Goal: Task Accomplishment & Management: Manage account settings

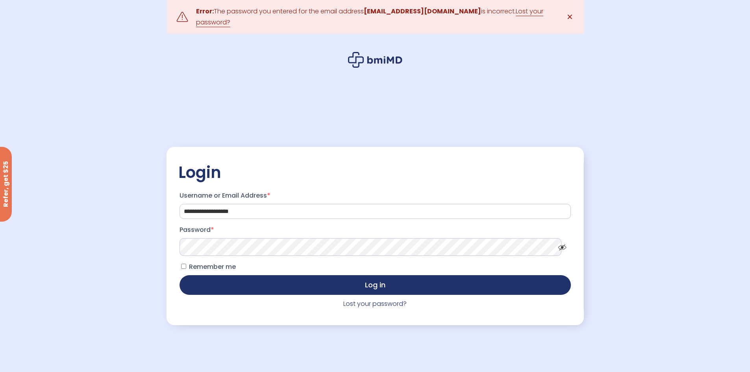
click at [180, 275] on button "Log in" at bounding box center [375, 285] width 391 height 20
click at [390, 299] on link "Lost your password?" at bounding box center [374, 303] width 63 height 9
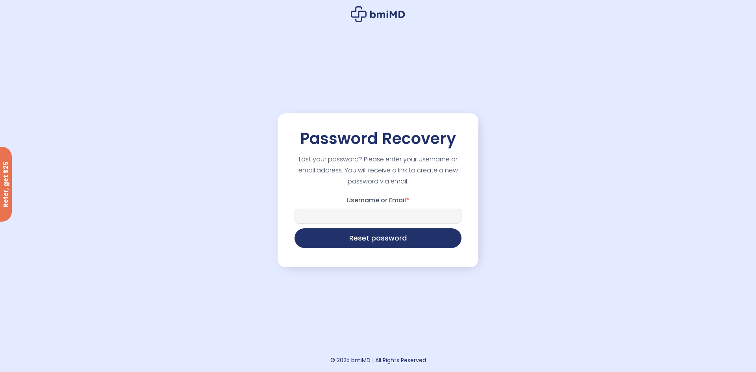
click at [401, 219] on input "Username or Email *" at bounding box center [378, 216] width 167 height 15
type input "**********"
click at [374, 241] on button "Reset password" at bounding box center [378, 238] width 167 height 20
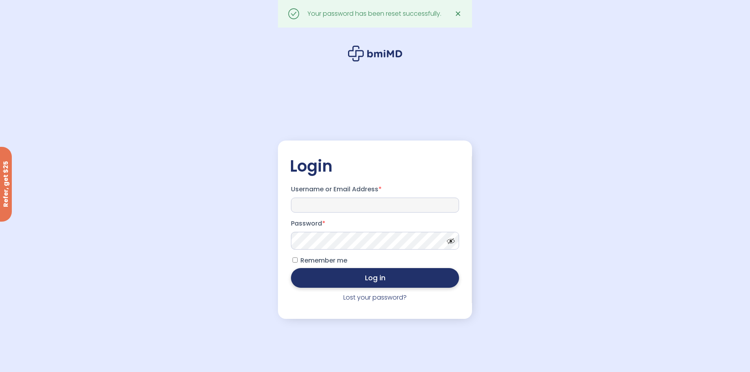
type input "**********"
click at [395, 275] on button "Log in" at bounding box center [375, 278] width 168 height 20
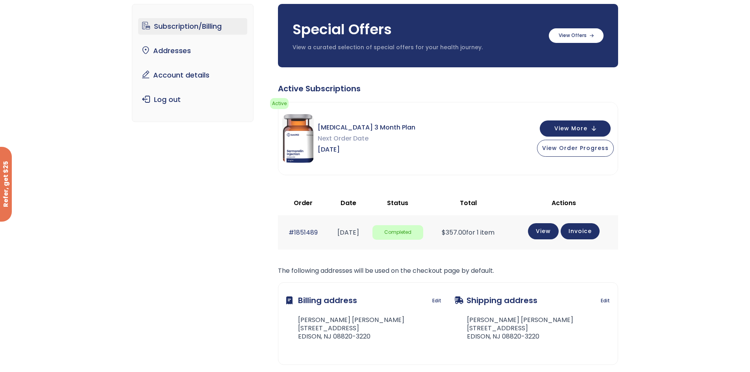
scroll to position [53, 0]
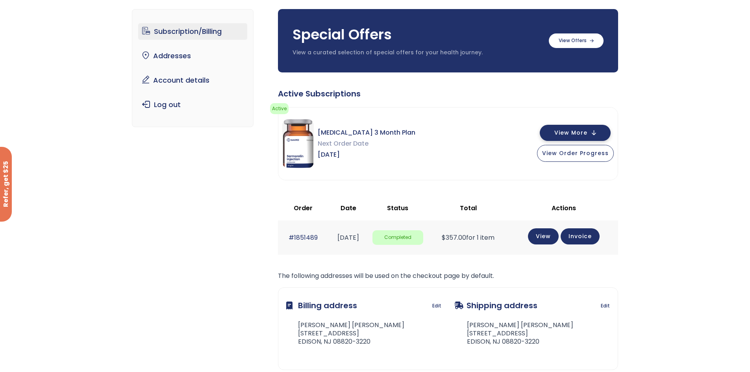
click at [585, 135] on span "View More" at bounding box center [570, 132] width 33 height 5
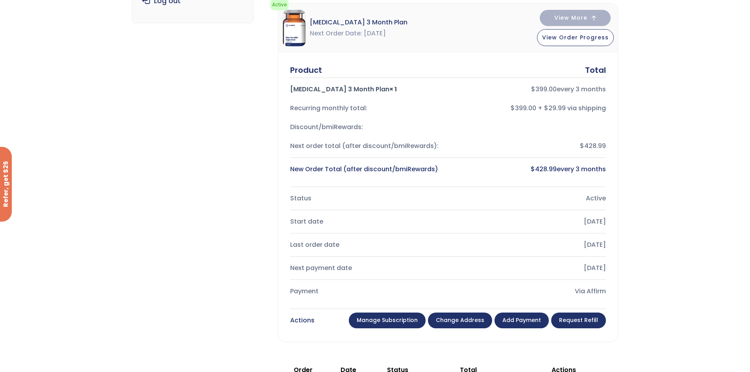
scroll to position [158, 0]
click at [398, 319] on link "Manage Subscription" at bounding box center [387, 320] width 77 height 16
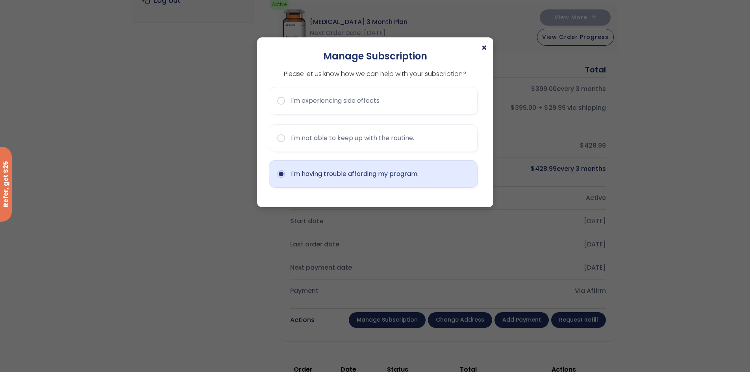
click at [379, 167] on button "I'm having trouble affording my program." at bounding box center [373, 174] width 209 height 28
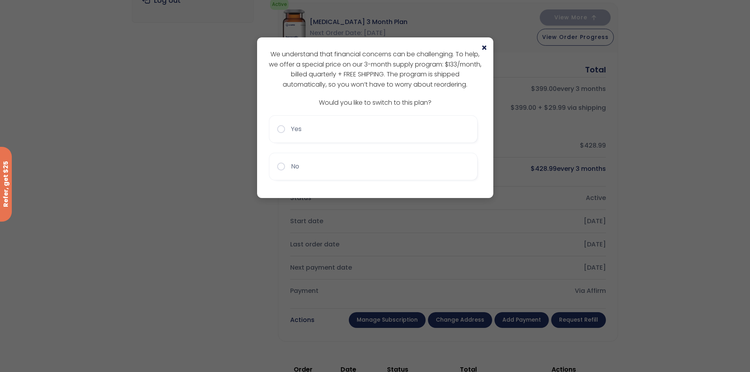
click at [484, 48] on span "×" at bounding box center [484, 47] width 6 height 9
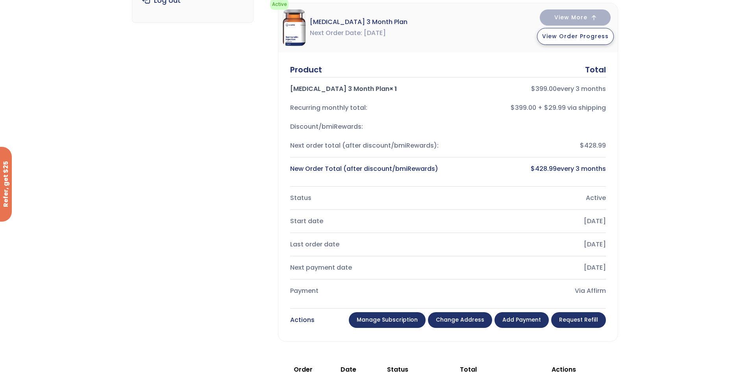
click at [580, 41] on button "View Order Progress" at bounding box center [575, 36] width 77 height 17
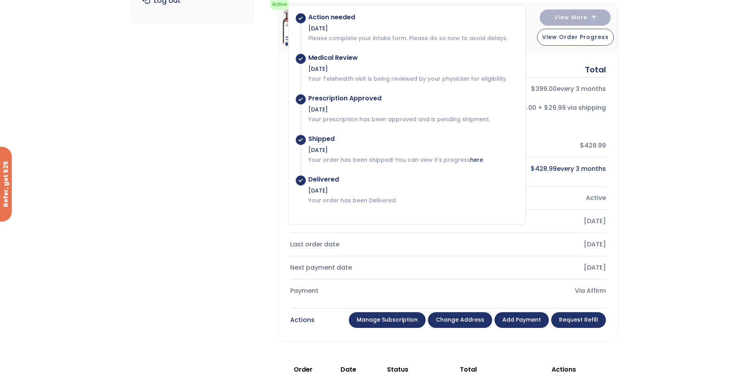
click at [658, 145] on div "Subscription/Billing bmiRewards Addresses Account details Submit a Review Log o…" at bounding box center [375, 235] width 750 height 693
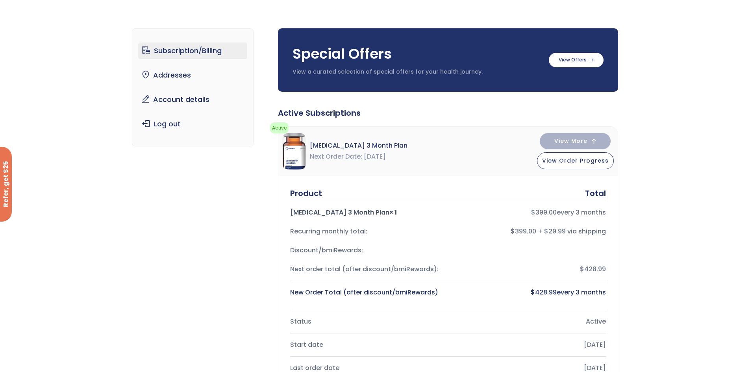
scroll to position [0, 0]
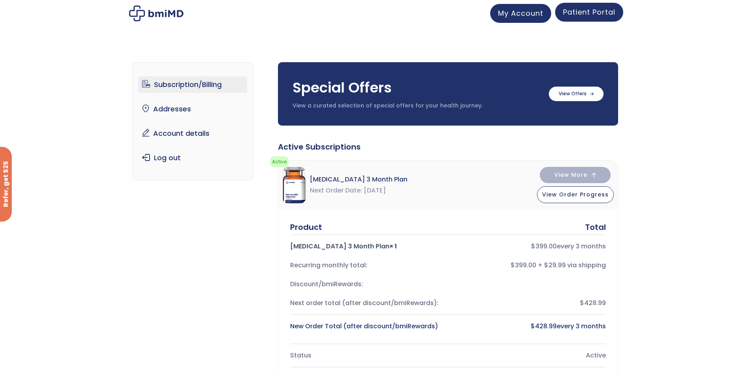
click at [596, 15] on span "Patient Portal" at bounding box center [589, 12] width 52 height 10
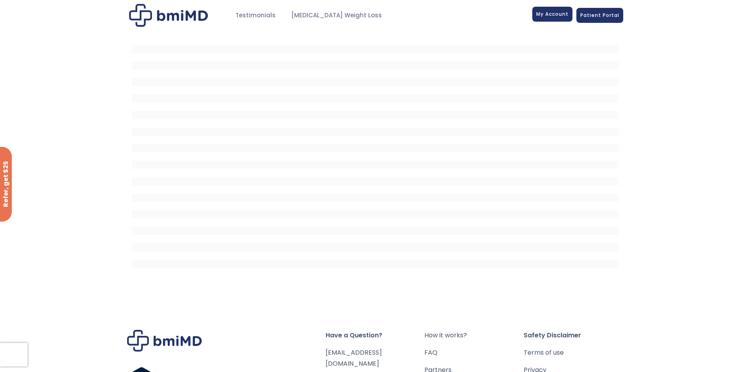
click at [547, 12] on span "My Account" at bounding box center [552, 14] width 32 height 7
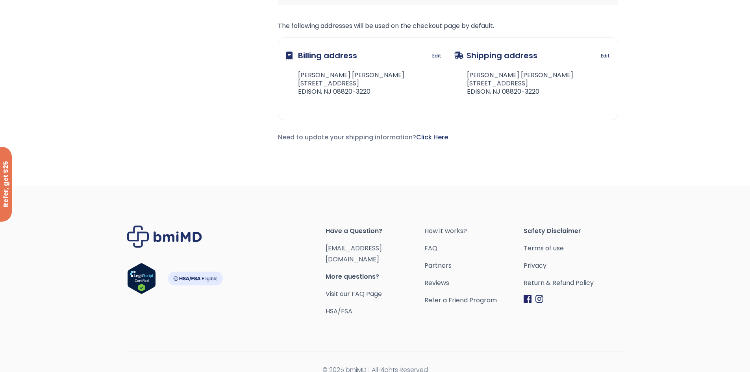
scroll to position [306, 0]
